Goal: Find specific page/section: Find specific page/section

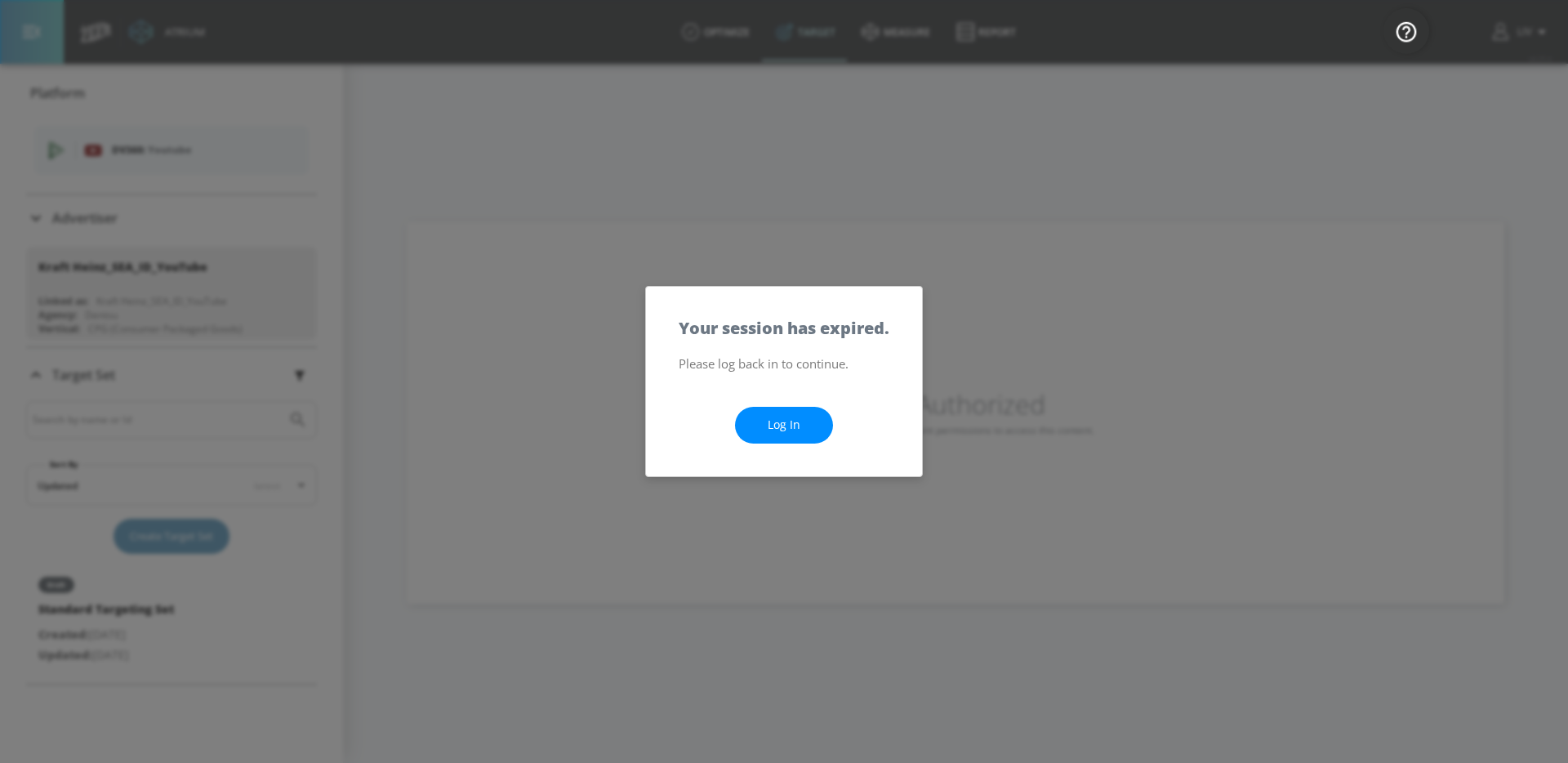
click at [773, 447] on div "Log In" at bounding box center [784, 424] width 276 height 102
click at [776, 440] on link "Log In" at bounding box center [784, 425] width 98 height 37
click at [779, 436] on link "Log In" at bounding box center [784, 425] width 98 height 37
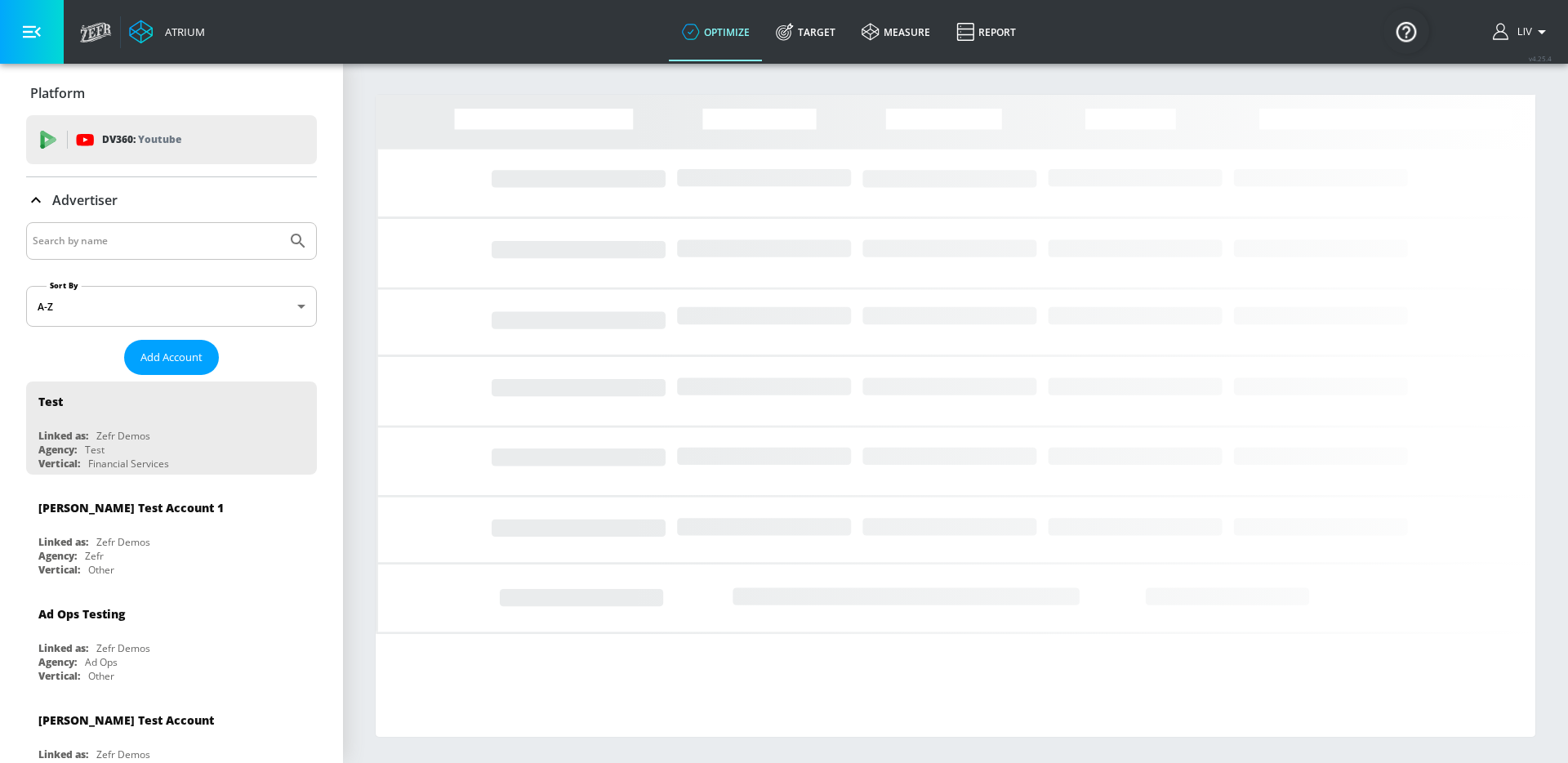
click at [1398, 38] on img "Open Resource Center" at bounding box center [1406, 31] width 45 height 45
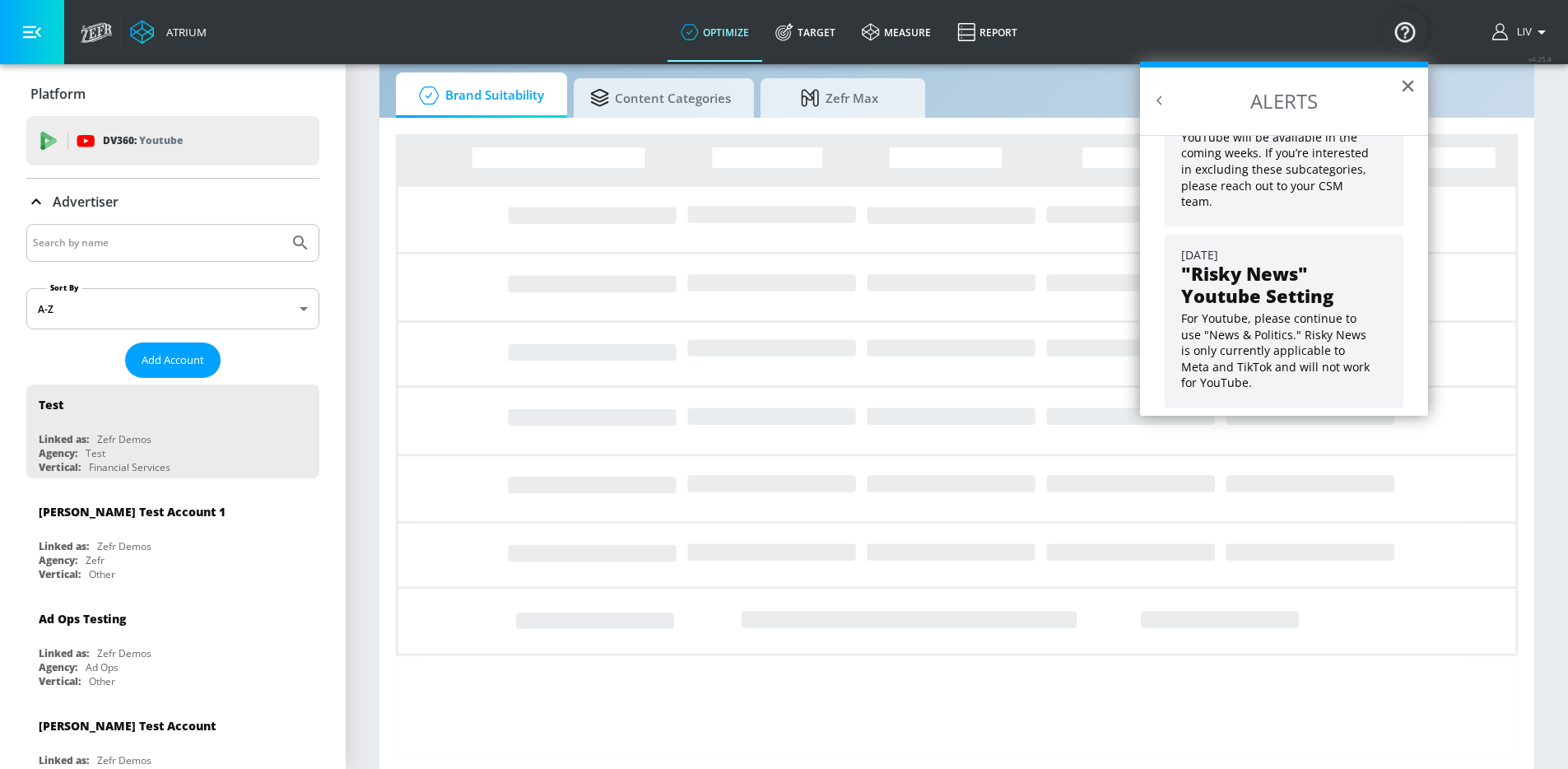
scroll to position [48, 0]
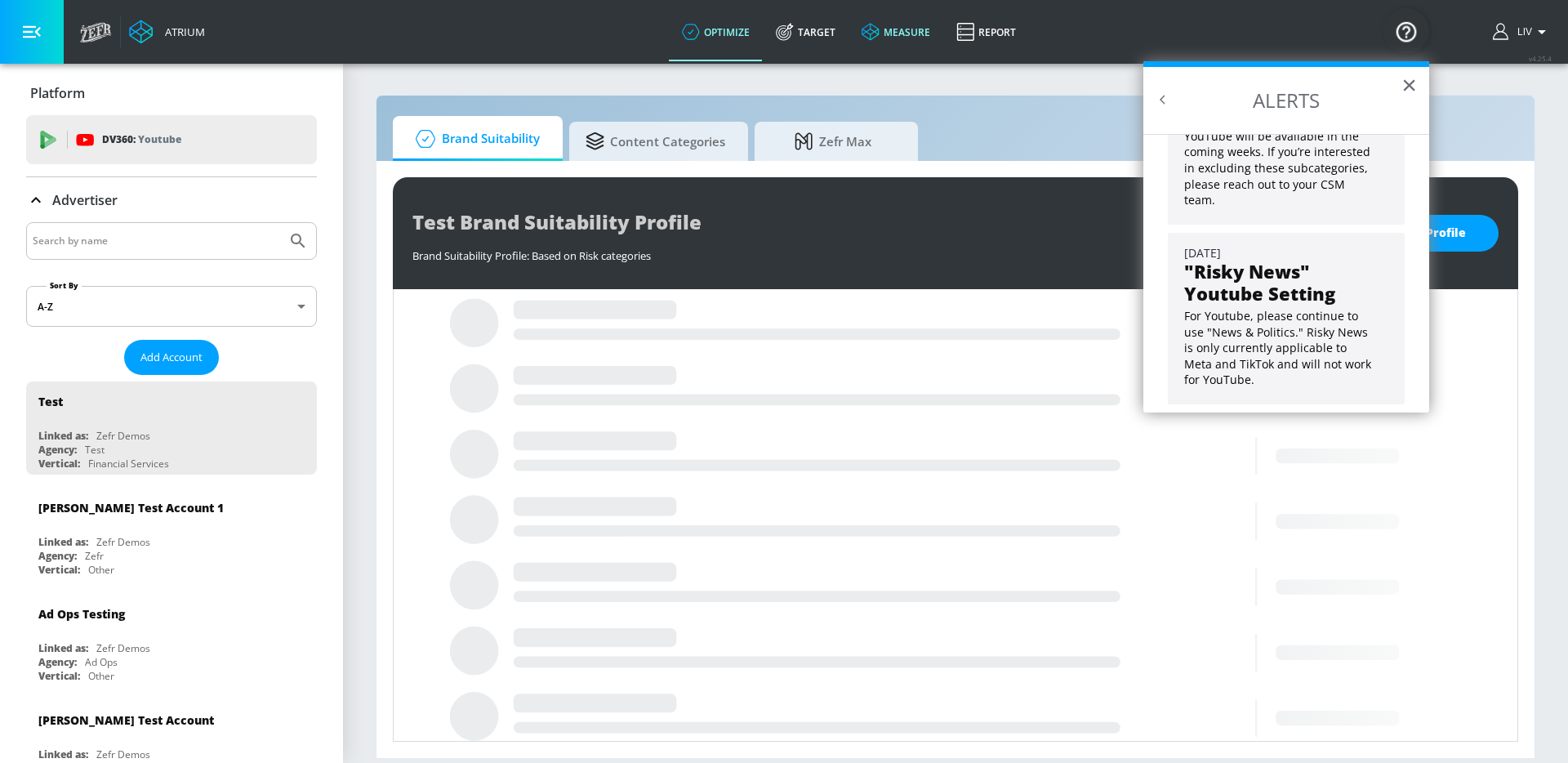
click at [921, 17] on link "measure" at bounding box center [896, 31] width 94 height 58
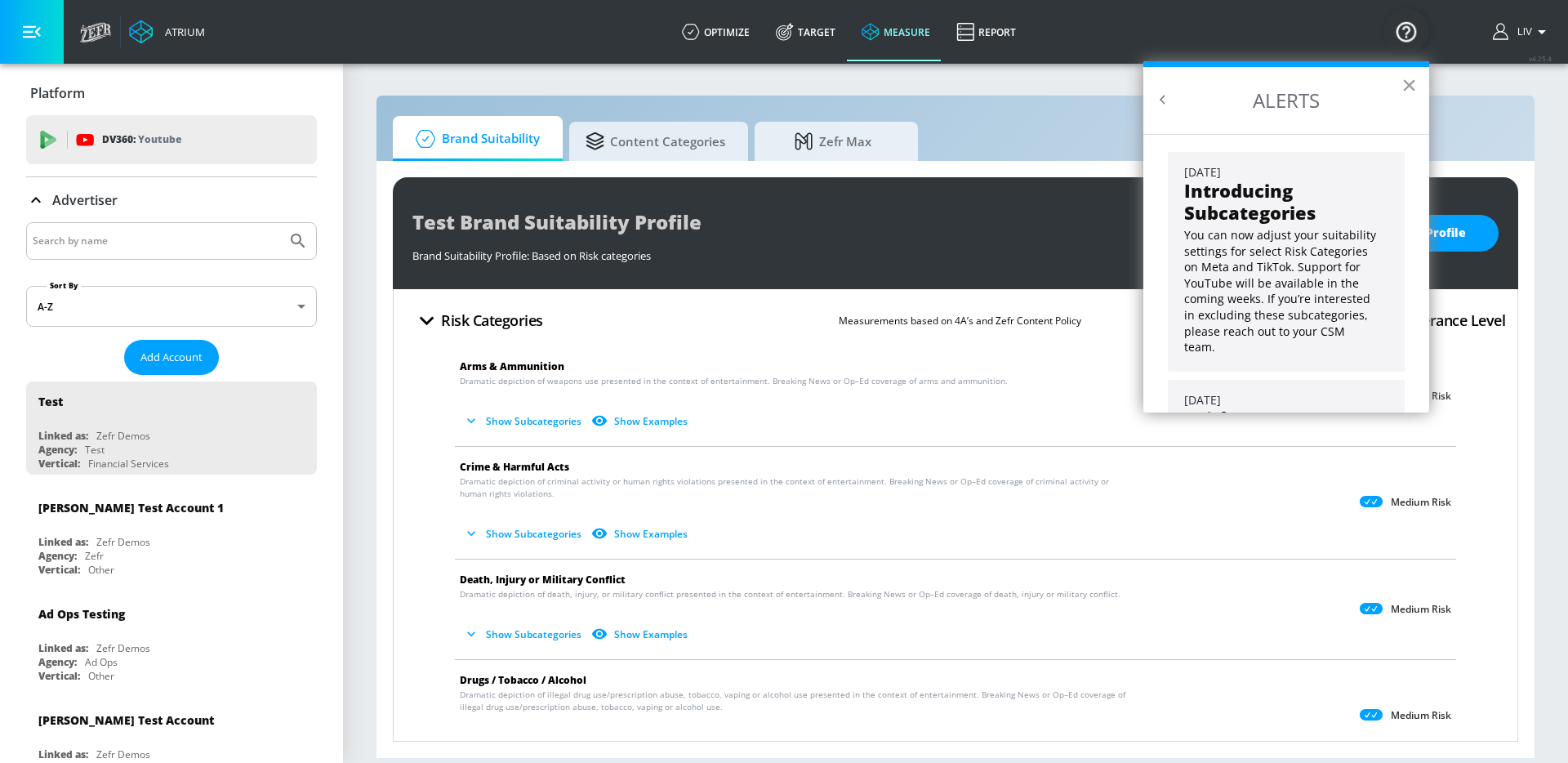
click at [1413, 86] on button "×" at bounding box center [1409, 85] width 16 height 26
